Goal: Find specific page/section: Find specific page/section

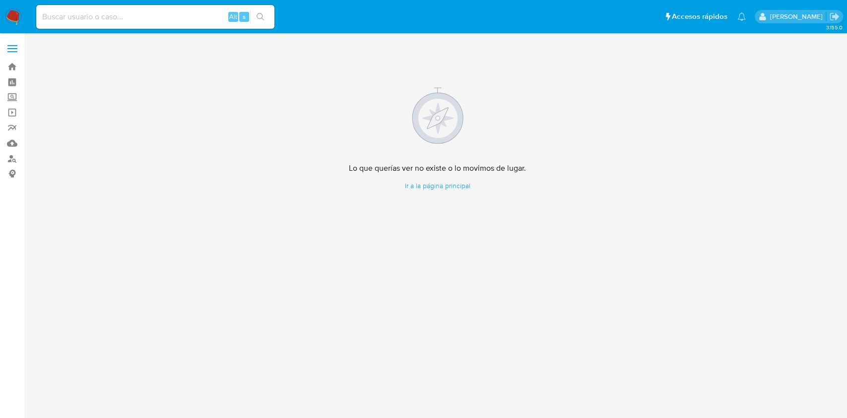
click at [14, 22] on img at bounding box center [13, 16] width 17 height 17
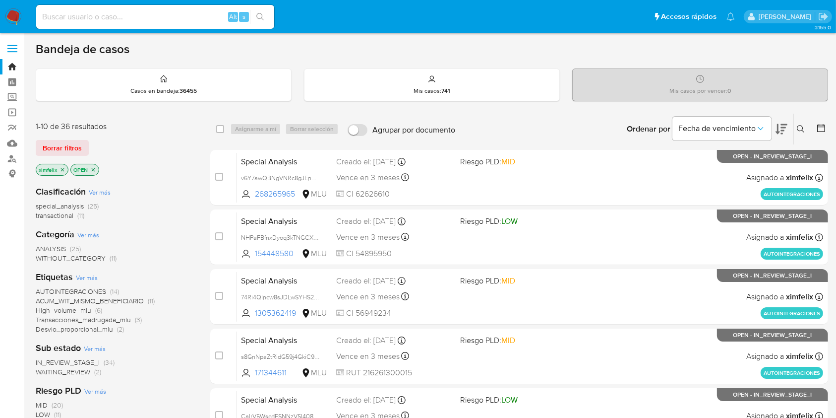
click at [85, 370] on span "WAITING_REVIEW" at bounding box center [63, 372] width 55 height 10
